Goal: Task Accomplishment & Management: Use online tool/utility

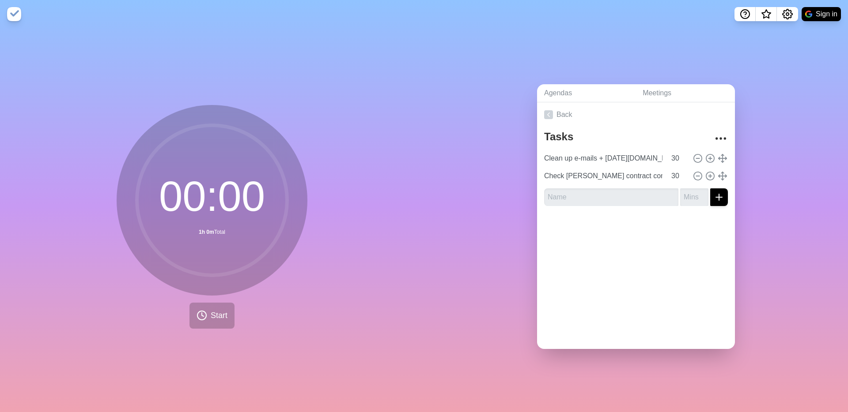
click at [645, 200] on input "text" at bounding box center [611, 198] width 134 height 18
drag, startPoint x: 600, startPoint y: 197, endPoint x: 540, endPoint y: 197, distance: 60.0
click at [540, 197] on div "Tasks Clean up e-mails + [DATE][DOMAIN_NAME] 30 Check Liz LHSC contract comment…" at bounding box center [636, 170] width 198 height 86
type input "Meeting prep"
click at [699, 196] on input "number" at bounding box center [694, 198] width 28 height 18
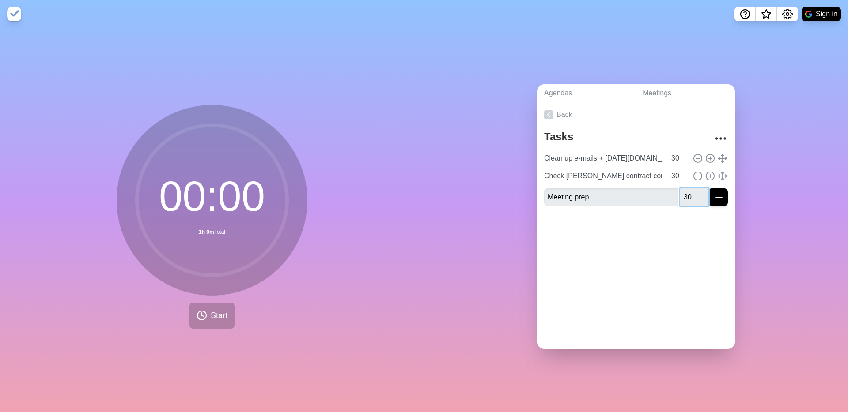
type input "30"
click at [717, 195] on icon "submit" at bounding box center [718, 197] width 11 height 11
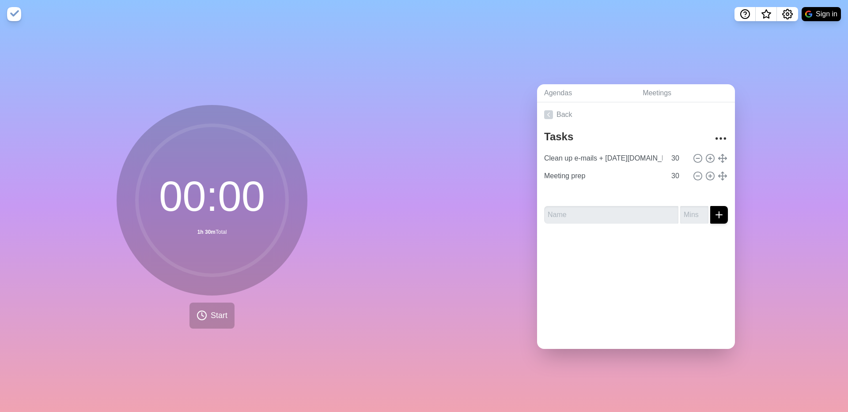
type input "Check [PERSON_NAME] contract comments"
type input "Meeting prep"
drag, startPoint x: 722, startPoint y: 175, endPoint x: 221, endPoint y: 5, distance: 529.5
